Goal: Task Accomplishment & Management: Manage account settings

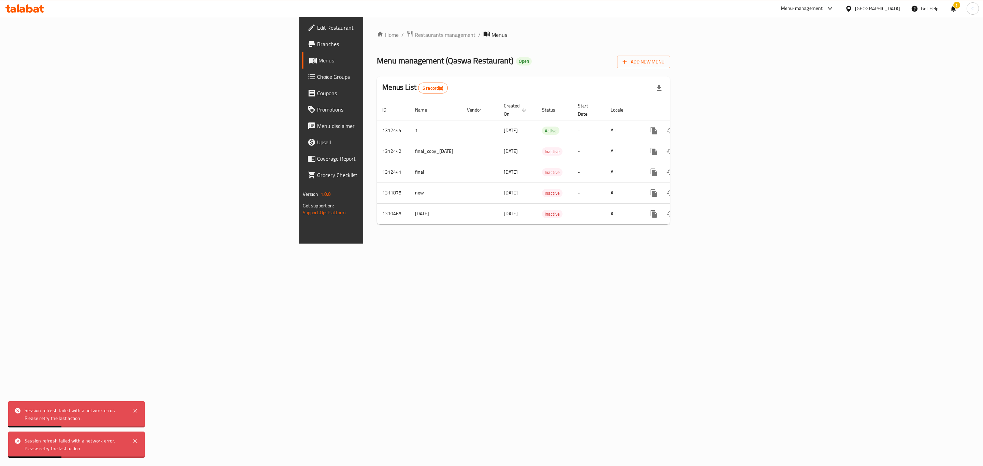
scroll to position [0, 65]
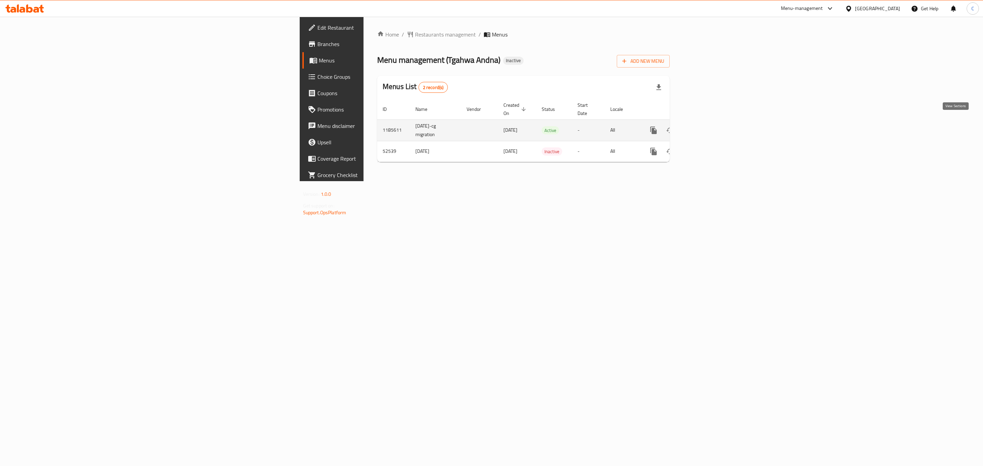
click at [711, 124] on link "enhanced table" at bounding box center [703, 130] width 16 height 16
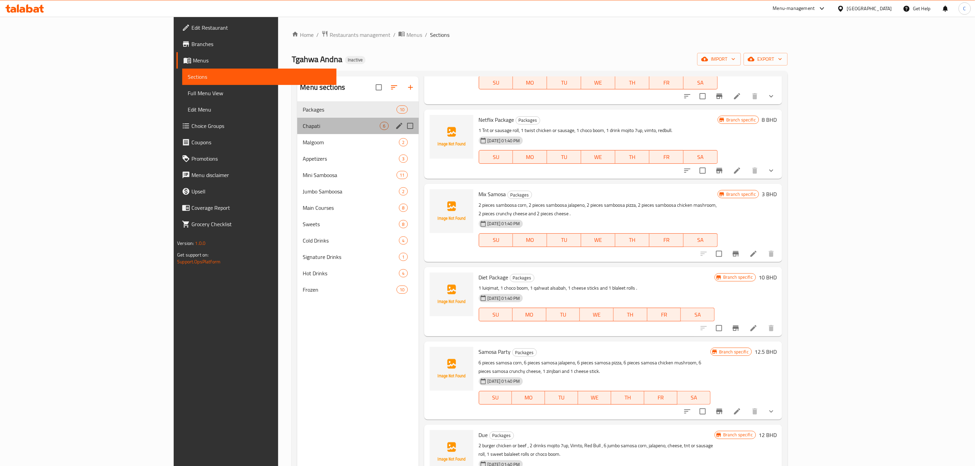
click at [297, 121] on div "Chapati 6" at bounding box center [357, 126] width 121 height 16
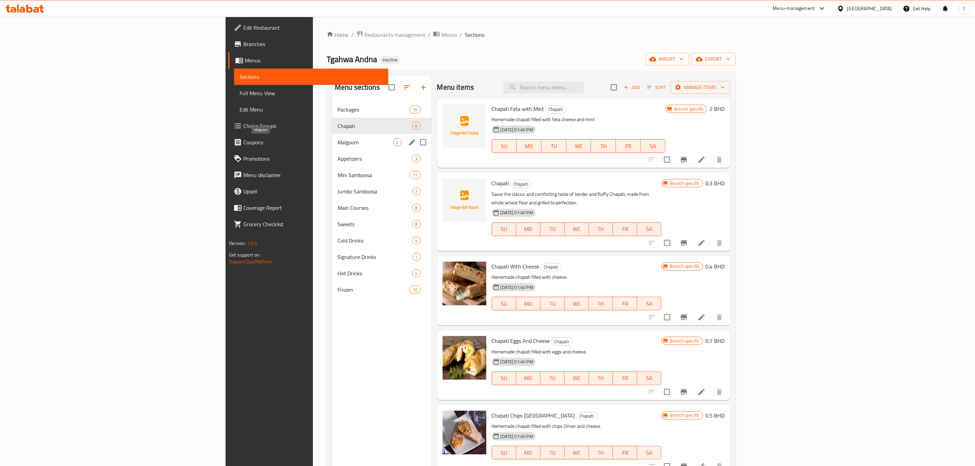
click at [338, 145] on span "Malgoom" at bounding box center [366, 142] width 56 height 8
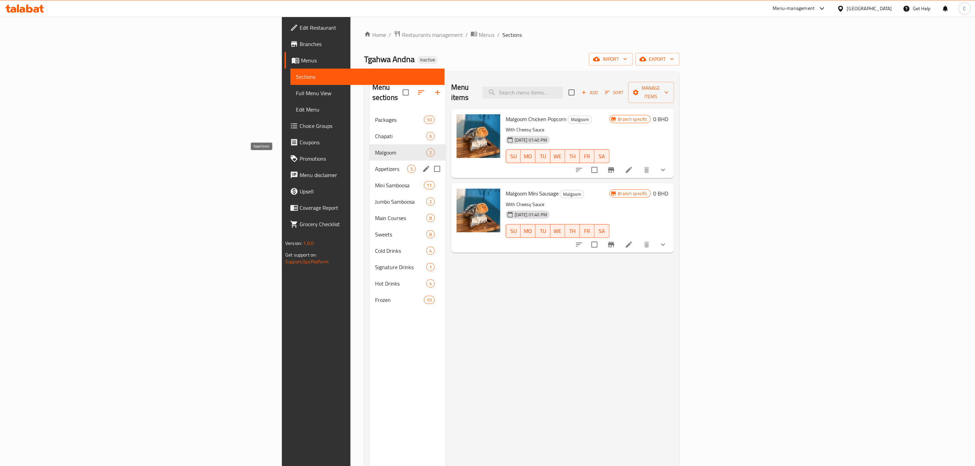
click at [375, 165] on span "Appetizers" at bounding box center [391, 169] width 32 height 8
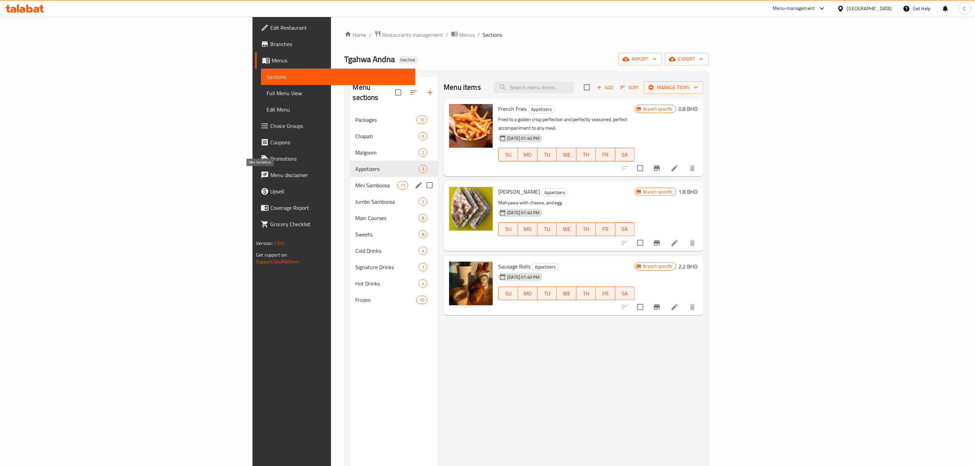
click at [356, 181] on span "Mini Samboosa" at bounding box center [377, 185] width 42 height 8
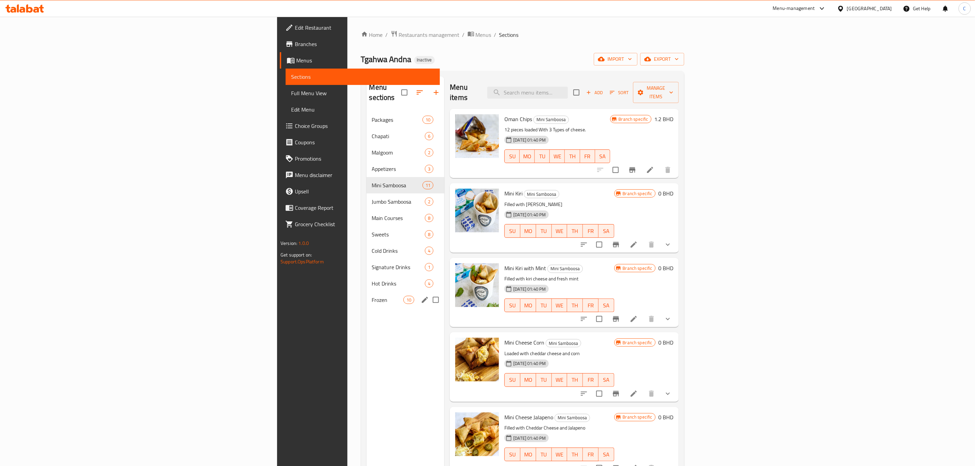
click at [367, 295] on div "Frozen 10" at bounding box center [406, 300] width 78 height 16
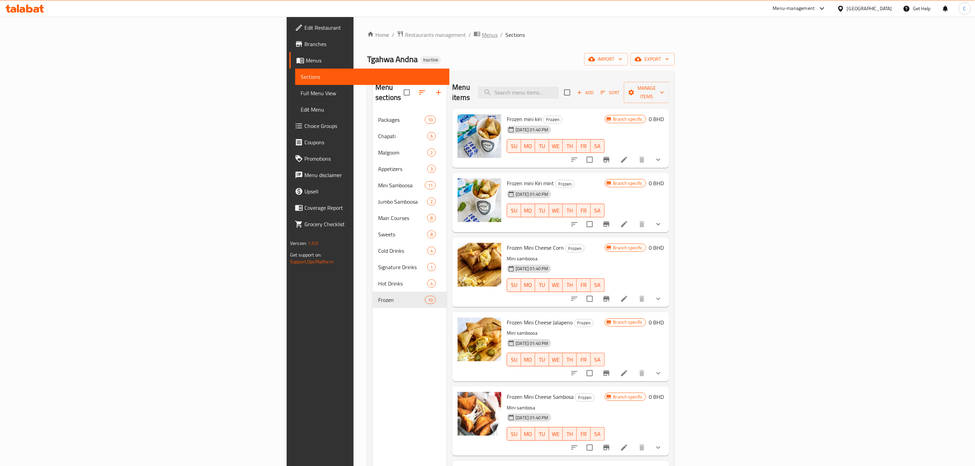
click at [482, 37] on span "Menus" at bounding box center [490, 35] width 16 height 8
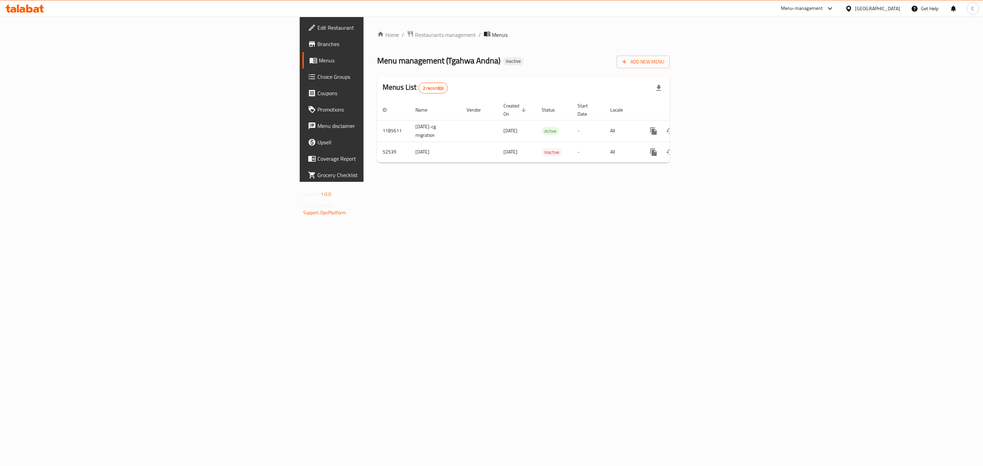
click at [319, 61] on span "Menus" at bounding box center [389, 60] width 140 height 8
click at [318, 27] on span "Edit Restaurant" at bounding box center [388, 28] width 141 height 8
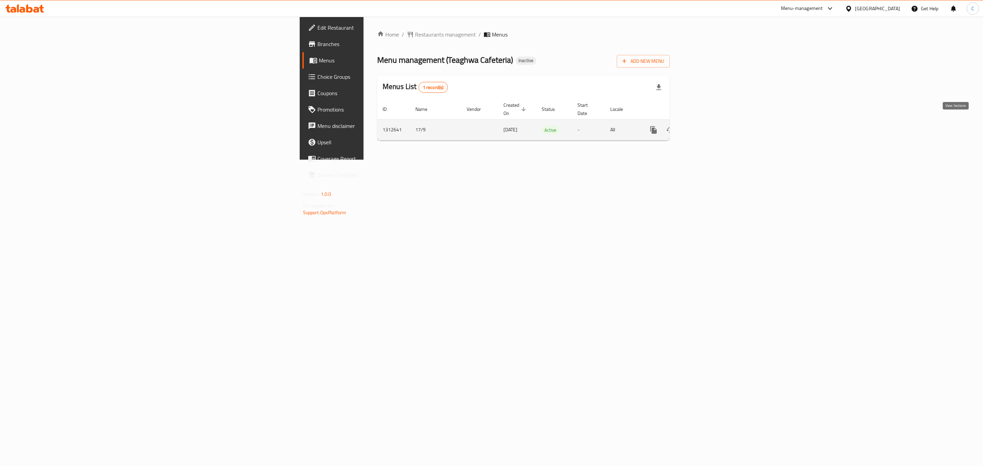
click at [707, 126] on icon "enhanced table" at bounding box center [703, 130] width 8 height 8
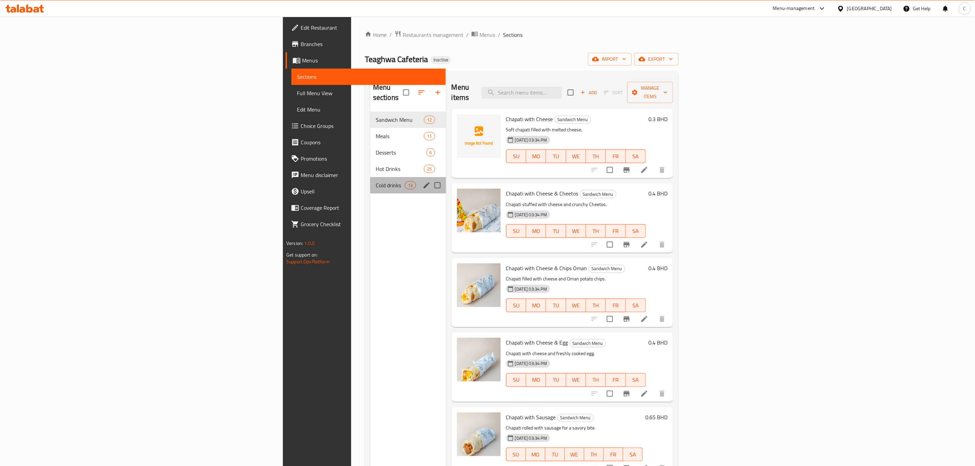
click at [370, 177] on div "Cold drinks 13" at bounding box center [408, 185] width 76 height 16
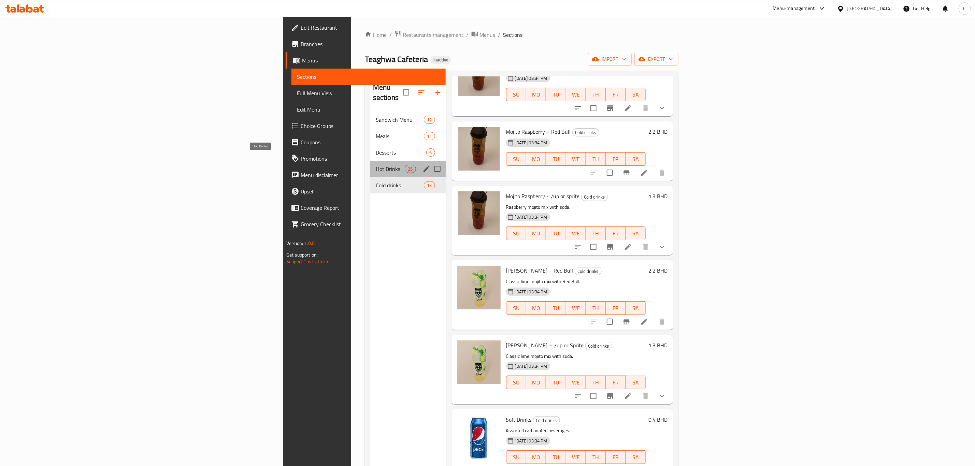
click at [376, 165] on span "Hot Drinks" at bounding box center [390, 169] width 29 height 8
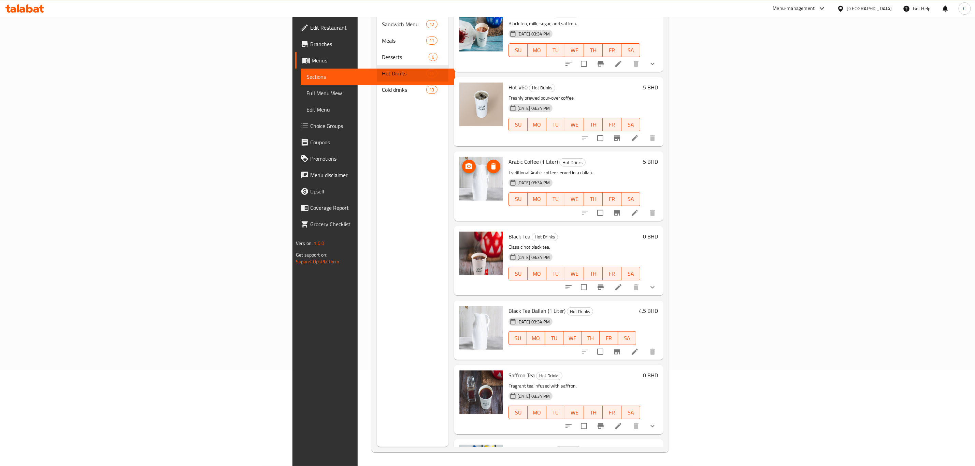
scroll to position [42, 0]
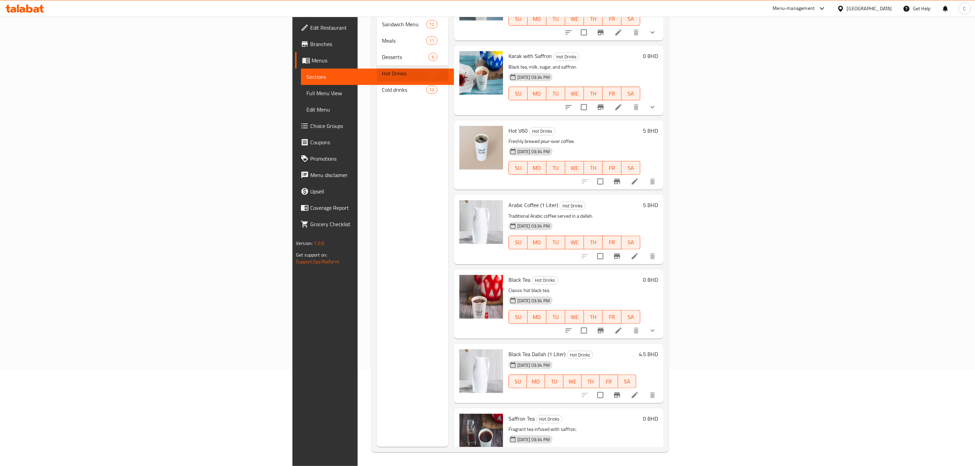
click at [639, 178] on icon at bounding box center [635, 182] width 8 height 8
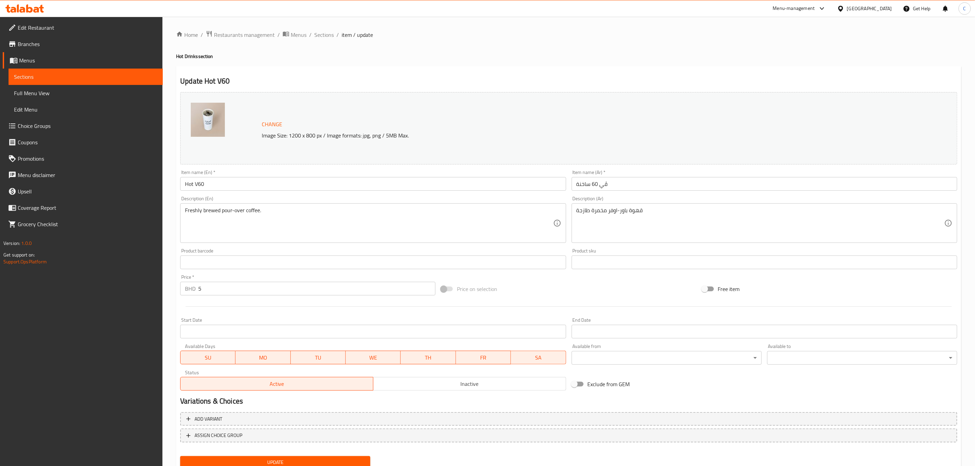
drag, startPoint x: 213, startPoint y: 289, endPoint x: 102, endPoint y: 290, distance: 111.0
click at [109, 290] on div "Edit Restaurant Branches Menus Sections Full Menu View Edit Menu Choice Groups …" at bounding box center [487, 255] width 975 height 476
type input "1.88"
click at [521, 301] on div at bounding box center [569, 306] width 783 height 17
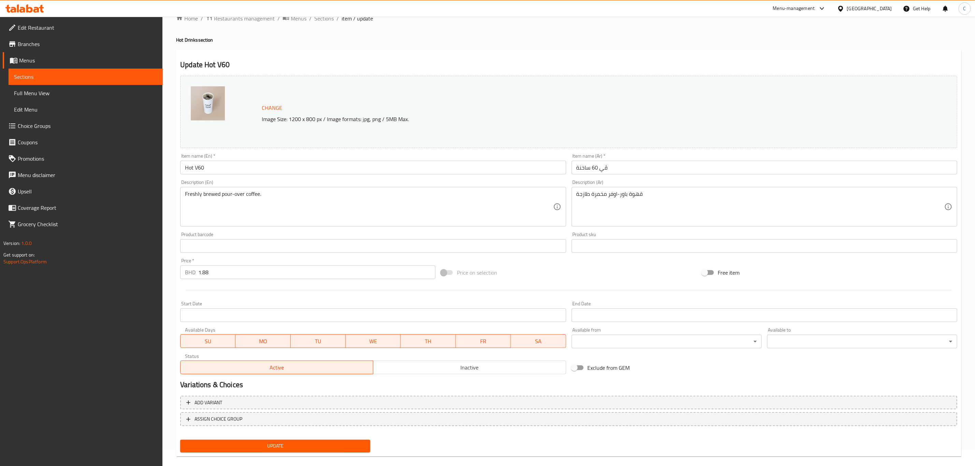
scroll to position [25, 0]
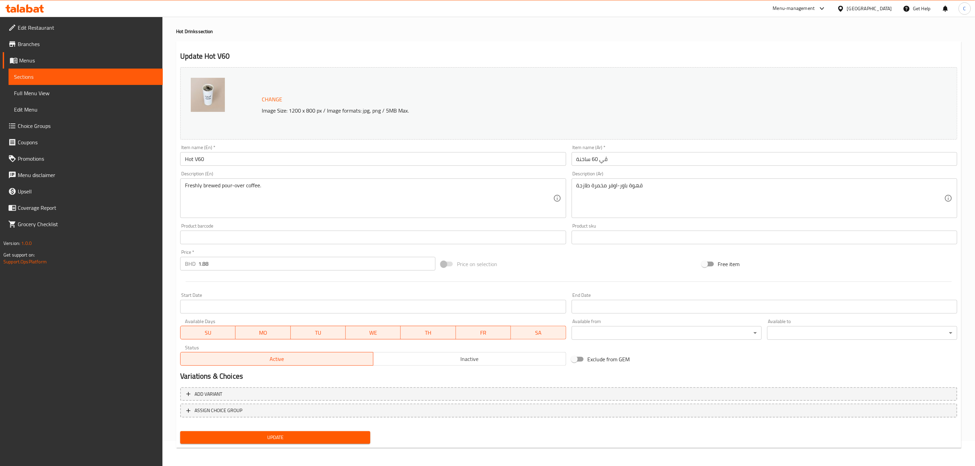
drag, startPoint x: 291, startPoint y: 432, endPoint x: 408, endPoint y: 441, distance: 116.8
click at [291, 432] on button "Update" at bounding box center [275, 438] width 190 height 13
click at [341, 434] on span "Update" at bounding box center [275, 438] width 179 height 9
click at [342, 436] on div at bounding box center [487, 233] width 975 height 466
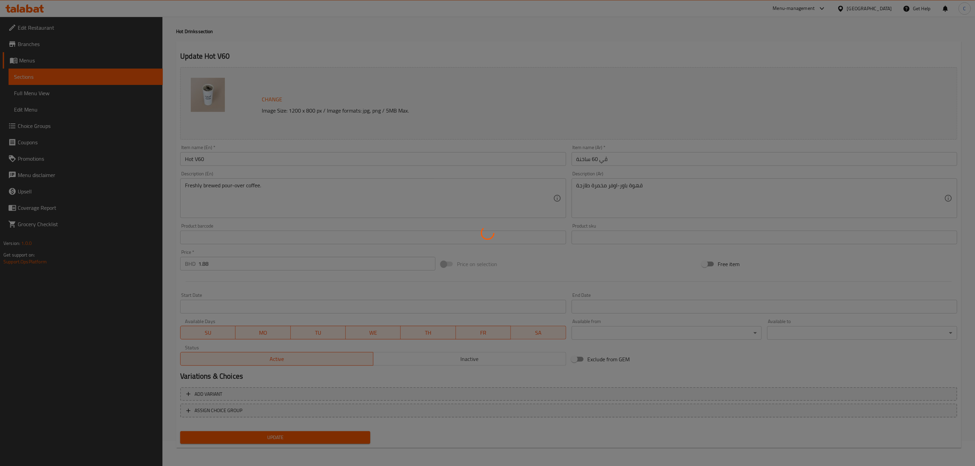
scroll to position [0, 0]
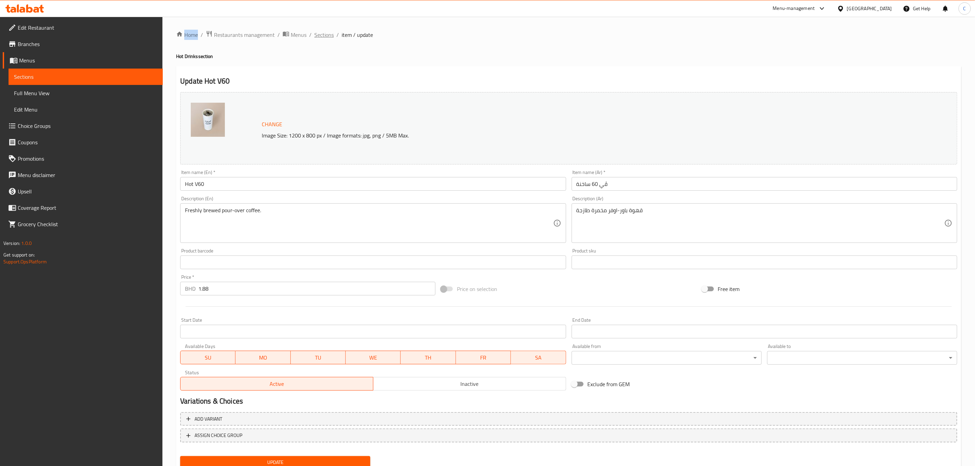
click at [322, 33] on span "Sections" at bounding box center [323, 35] width 19 height 8
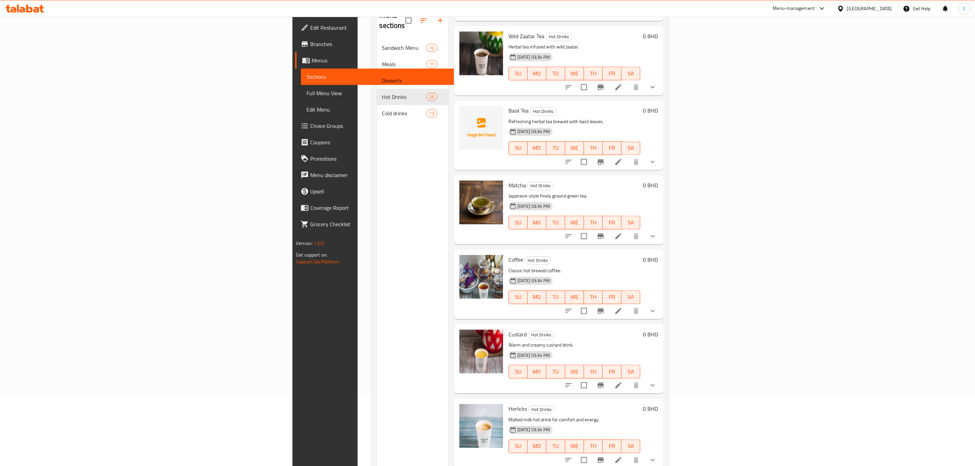
scroll to position [96, 0]
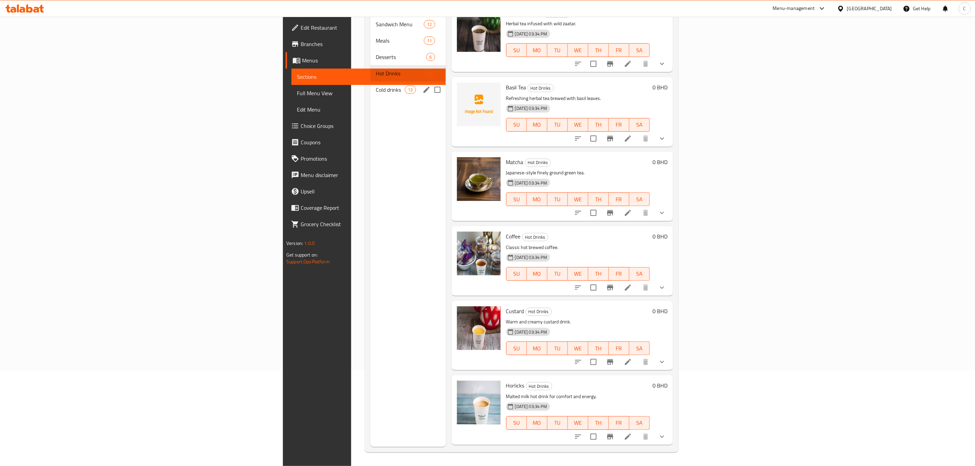
click at [376, 86] on span "Cold drinks" at bounding box center [390, 90] width 29 height 8
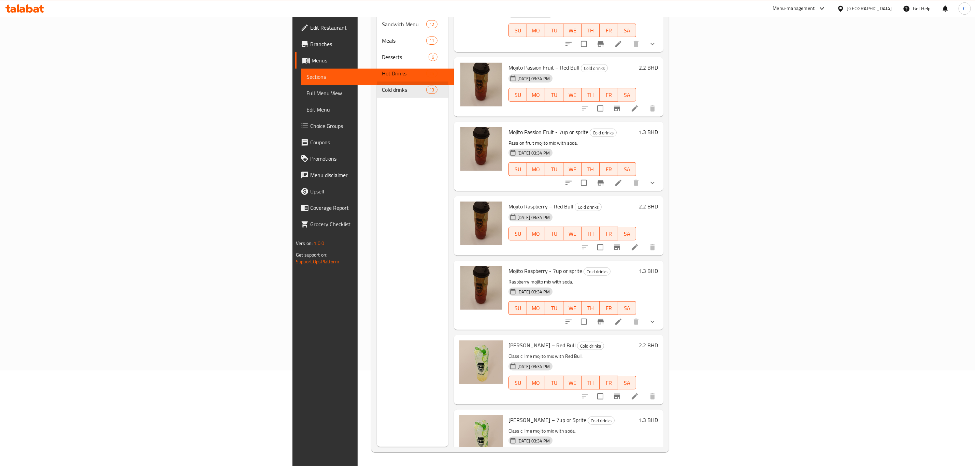
scroll to position [284, 0]
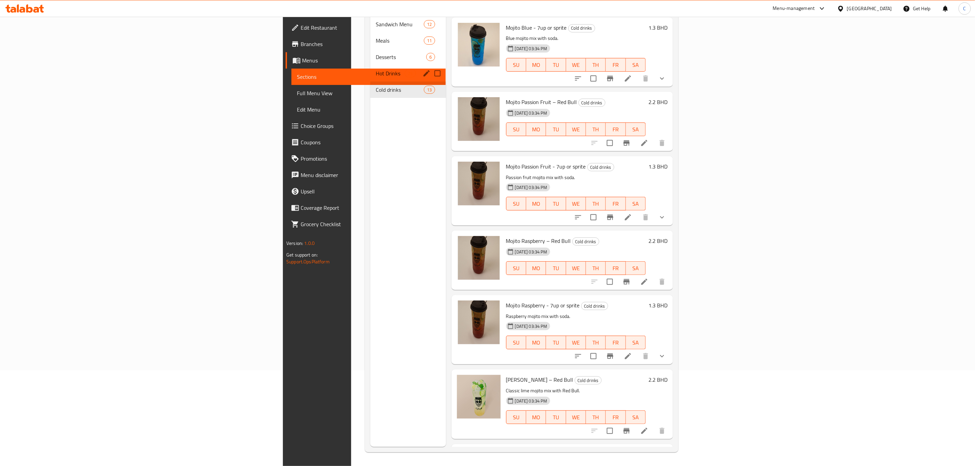
click at [370, 65] on div "Hot Drinks 25" at bounding box center [408, 73] width 76 height 16
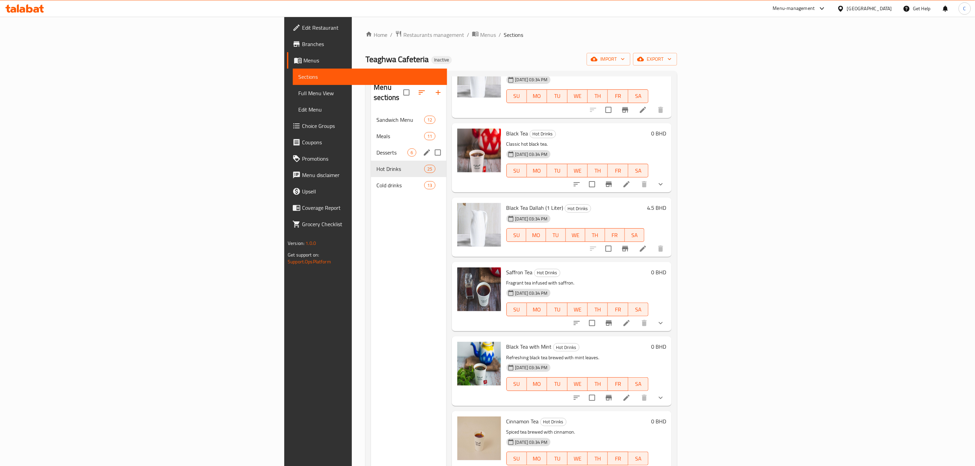
click at [371, 144] on div "Desserts 6" at bounding box center [408, 152] width 75 height 16
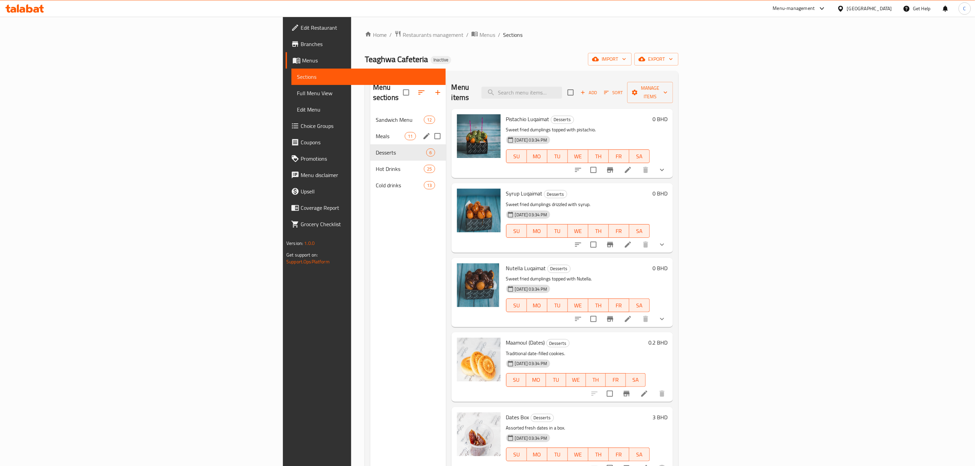
click at [376, 132] on span "Meals" at bounding box center [390, 136] width 29 height 8
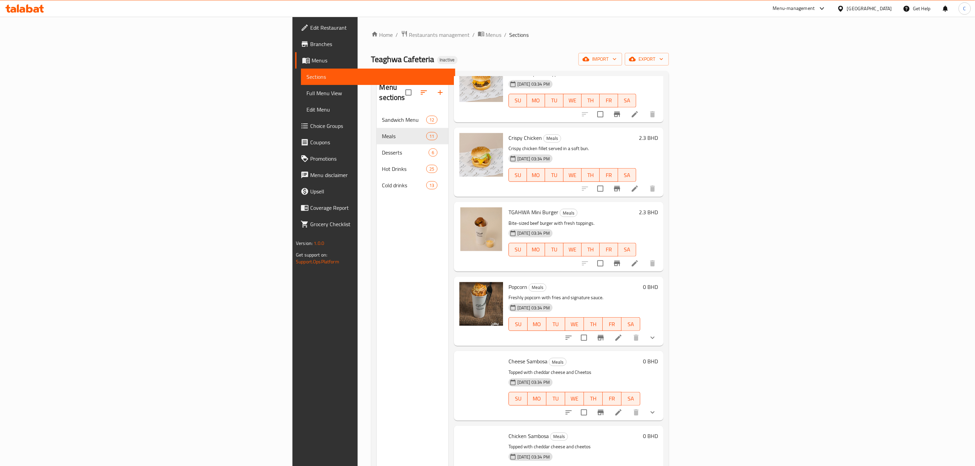
scroll to position [371, 0]
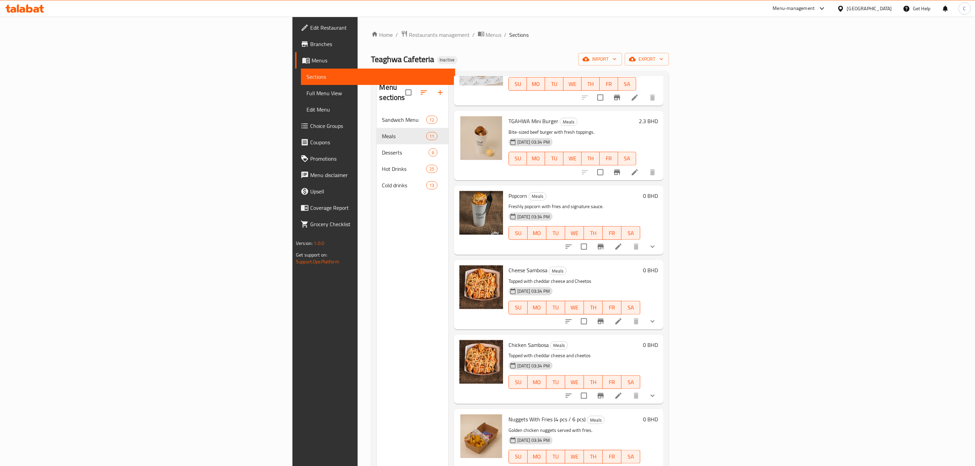
click at [377, 109] on nav "Sandwich Menu 12 Meals 11 Desserts 6 Hot Drinks 25 Cold drinks 13" at bounding box center [413, 152] width 72 height 87
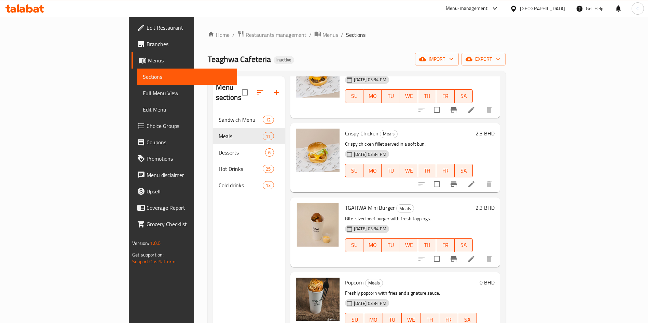
scroll to position [268, 0]
